Goal: Transaction & Acquisition: Book appointment/travel/reservation

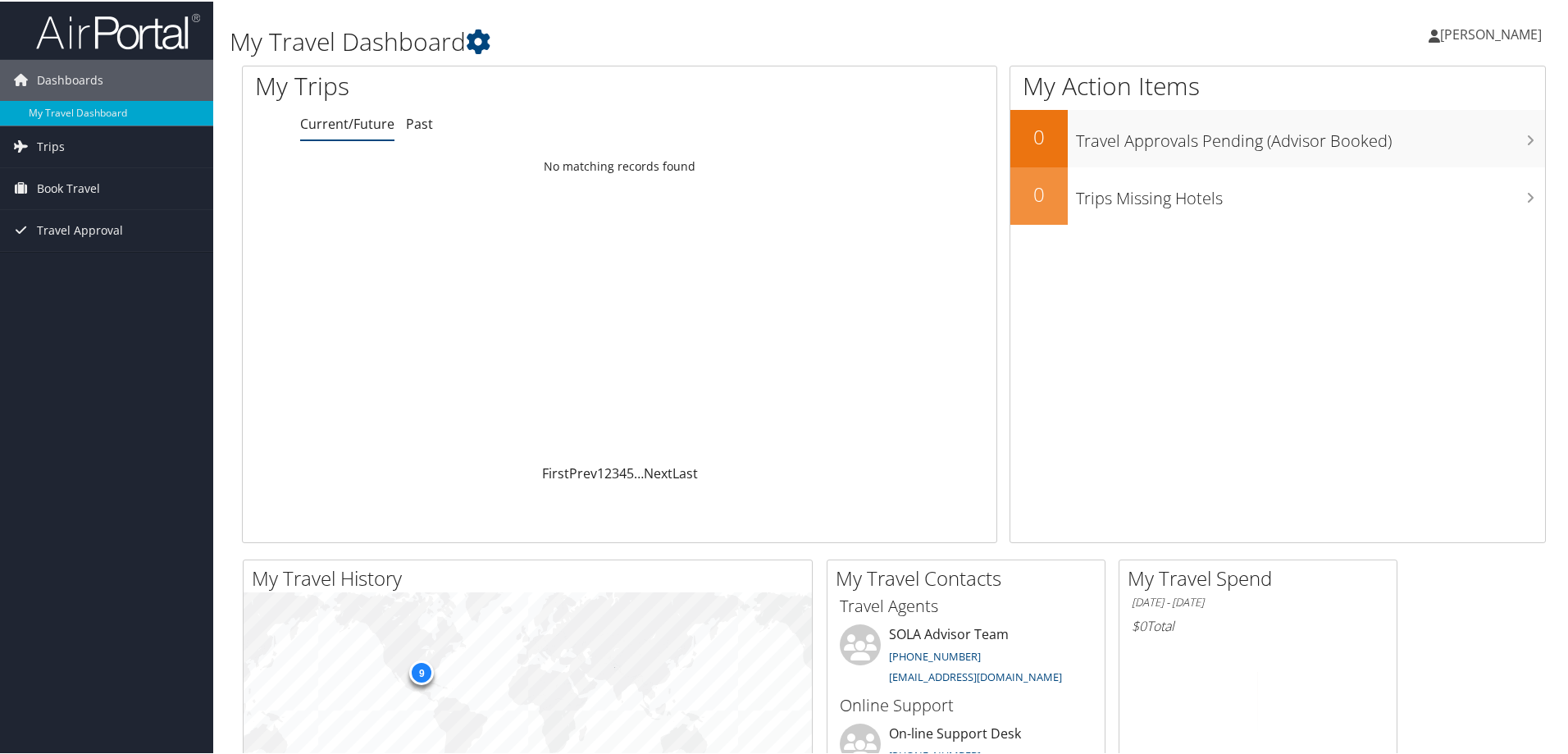
click at [52, 183] on span "Book Travel" at bounding box center [67, 188] width 63 height 41
click at [52, 243] on link "Book/Manage Online Trips" at bounding box center [107, 245] width 214 height 24
